Goal: Task Accomplishment & Management: Manage account settings

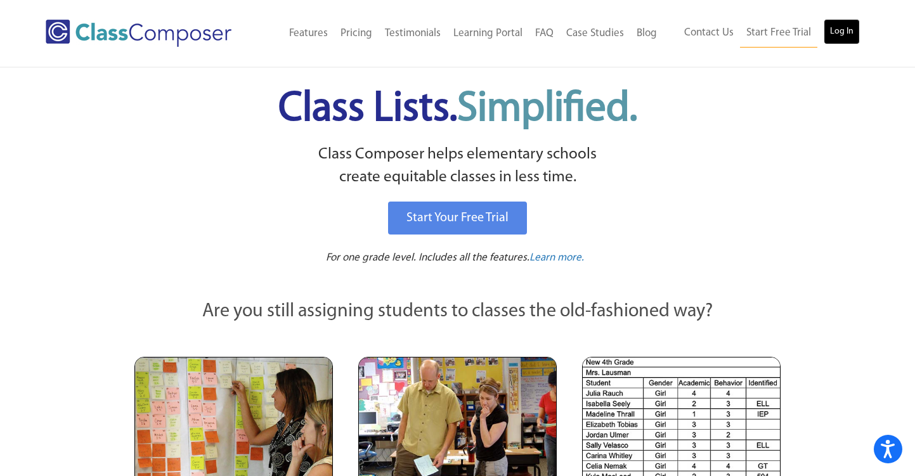
click at [849, 30] on link "Log In" at bounding box center [841, 31] width 36 height 25
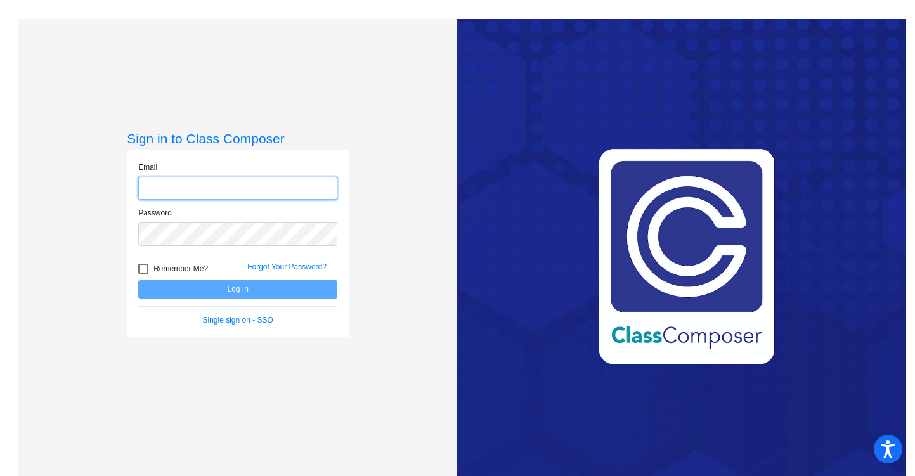
type input "[EMAIL_ADDRESS][DOMAIN_NAME]"
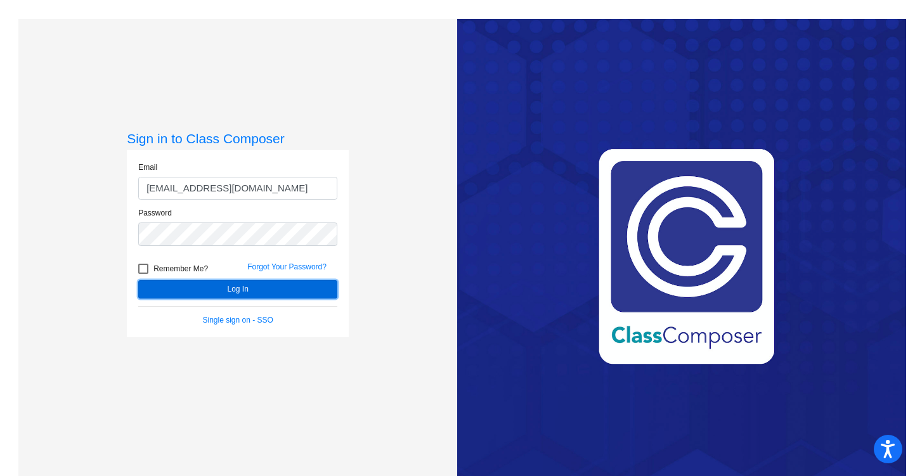
click at [245, 284] on button "Log In" at bounding box center [237, 289] width 199 height 18
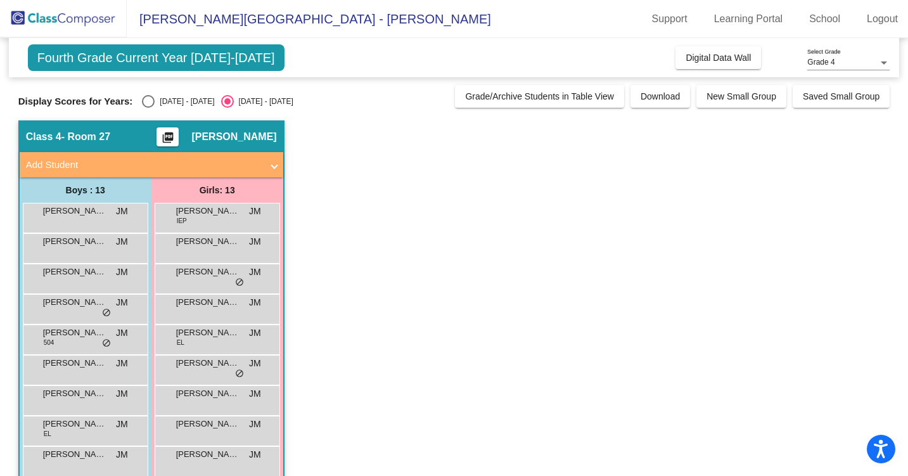
click at [145, 105] on div "Select an option" at bounding box center [148, 101] width 13 height 13
click at [148, 108] on input "2024 - 2025" at bounding box center [148, 108] width 1 height 1
radio input "true"
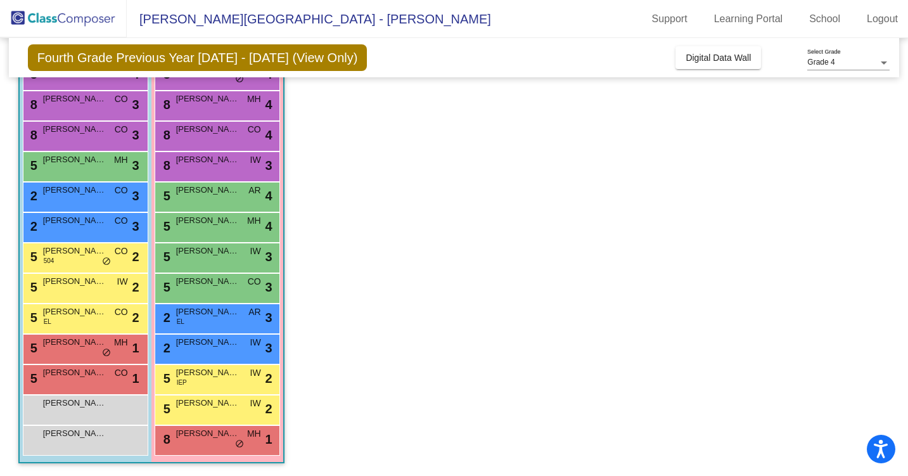
scroll to position [141, 0]
